Goal: Task Accomplishment & Management: Use online tool/utility

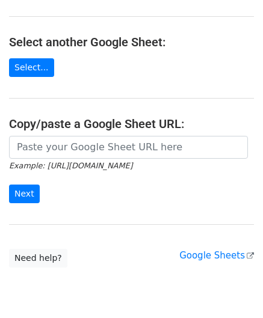
scroll to position [120, 0]
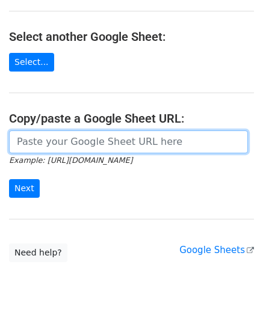
click at [59, 145] on input "url" at bounding box center [128, 141] width 239 height 23
paste input "[URL][DOMAIN_NAME]"
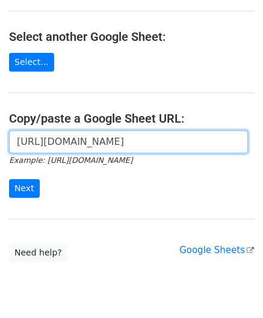
scroll to position [0, 281]
type input "[URL][DOMAIN_NAME]"
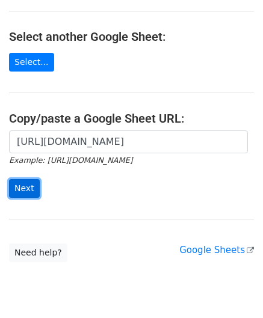
click at [29, 185] on input "Next" at bounding box center [24, 188] width 31 height 19
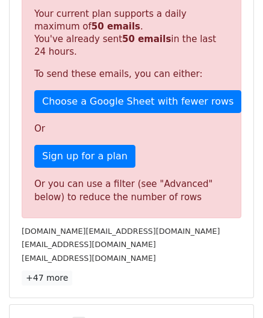
scroll to position [364, 0]
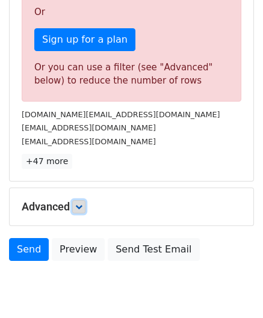
click at [82, 203] on icon at bounding box center [78, 206] width 7 height 7
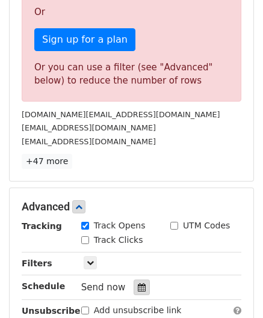
click at [138, 286] on icon at bounding box center [142, 287] width 8 height 8
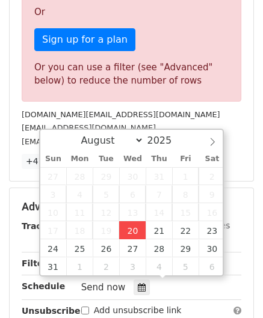
type input "2025-08-20 12:00"
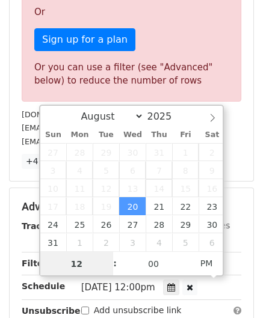
paste input "5"
type input "5"
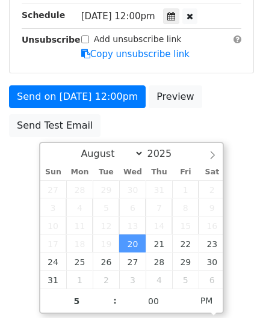
type input "2025-08-20 17:00"
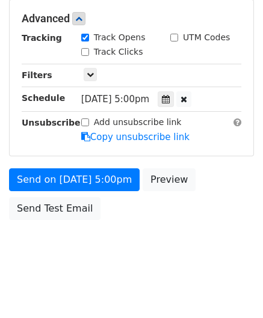
scroll to position [551, 0]
